Goal: Task Accomplishment & Management: Use online tool/utility

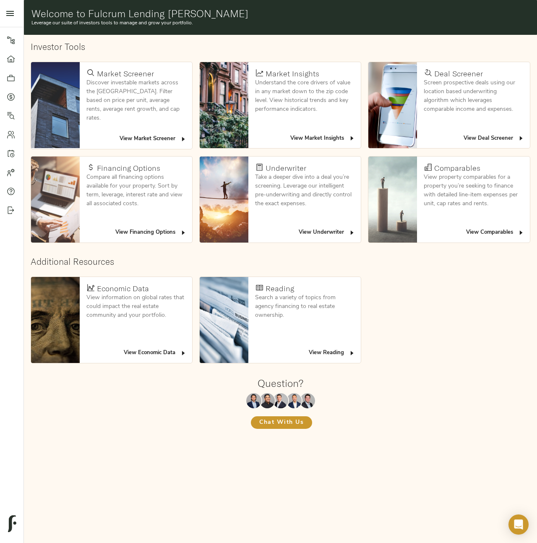
click at [511, 141] on span "View Deal Screener" at bounding box center [494, 139] width 61 height 10
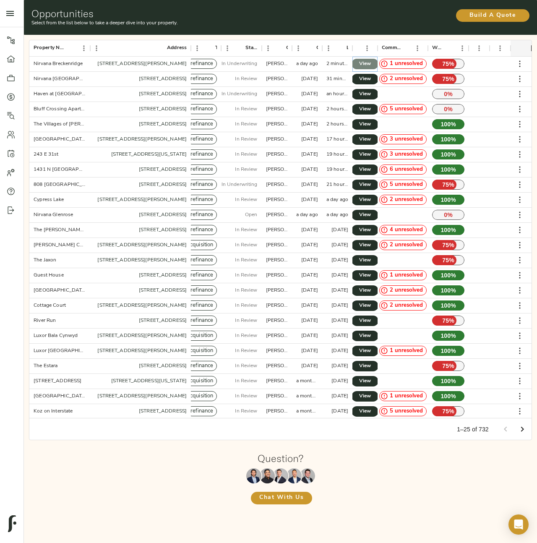
click at [363, 66] on span "View" at bounding box center [365, 64] width 10 height 9
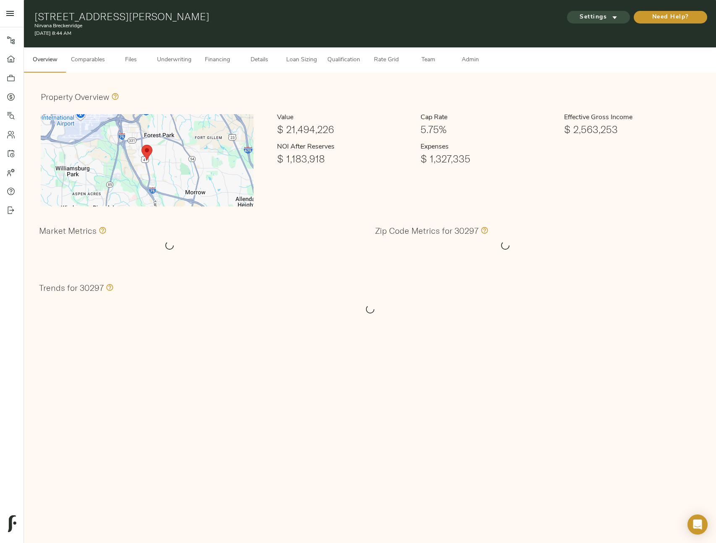
click at [537, 15] on span "Settings" at bounding box center [599, 17] width 46 height 10
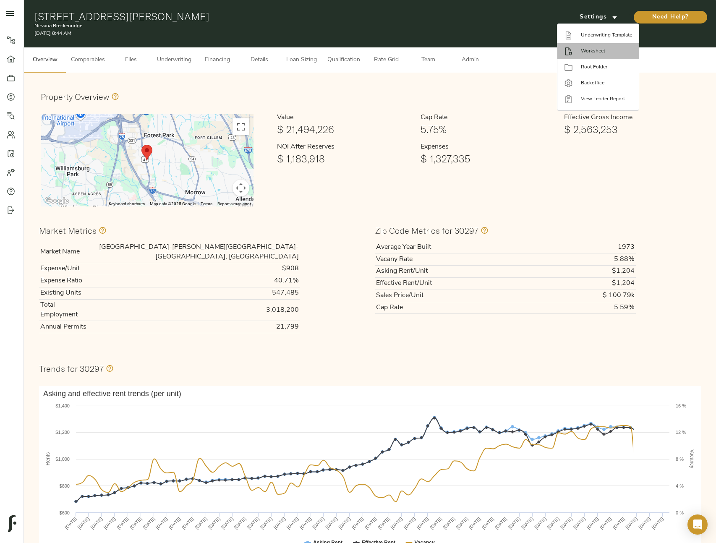
click at [537, 52] on span "Worksheet" at bounding box center [606, 51] width 51 height 8
click at [370, 226] on div at bounding box center [358, 271] width 716 height 543
